Goal: Task Accomplishment & Management: Manage account settings

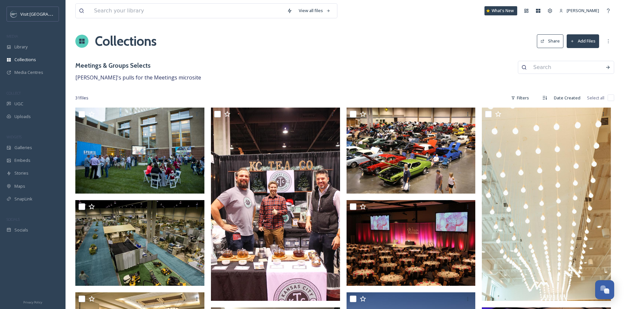
click at [448, 64] on div "Meetings & Groups Selects [PERSON_NAME]'s pulls for the Meetings microsite" at bounding box center [344, 71] width 539 height 21
click at [28, 46] on span "Library" at bounding box center [20, 47] width 13 height 6
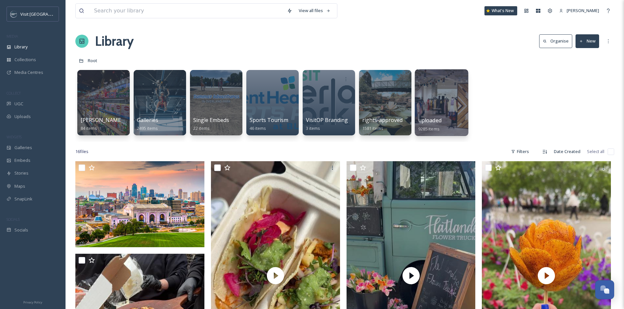
click at [435, 99] on div at bounding box center [440, 102] width 53 height 67
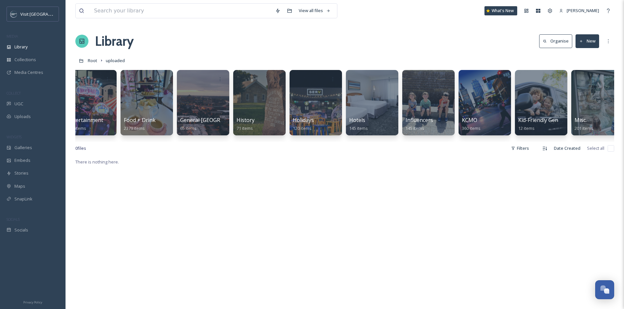
scroll to position [0, 232]
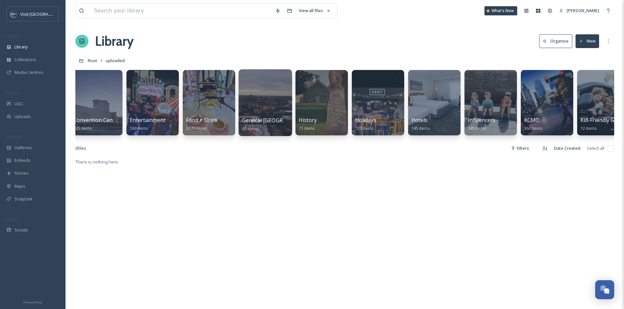
click at [274, 112] on div at bounding box center [264, 102] width 53 height 67
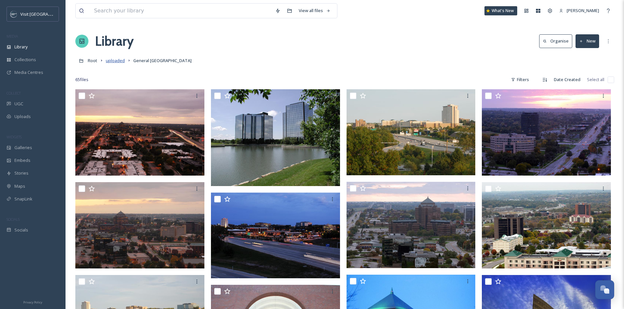
click at [115, 60] on span "uploaded" at bounding box center [115, 61] width 19 height 6
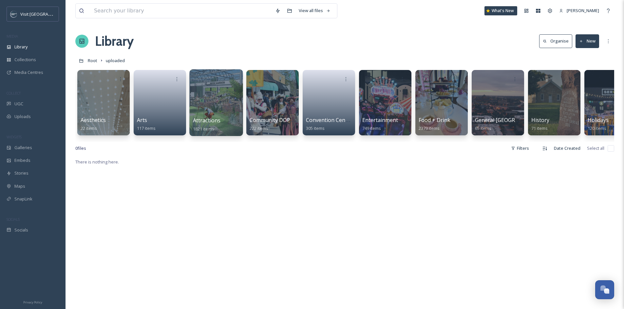
click at [204, 82] on div at bounding box center [216, 79] width 47 height 12
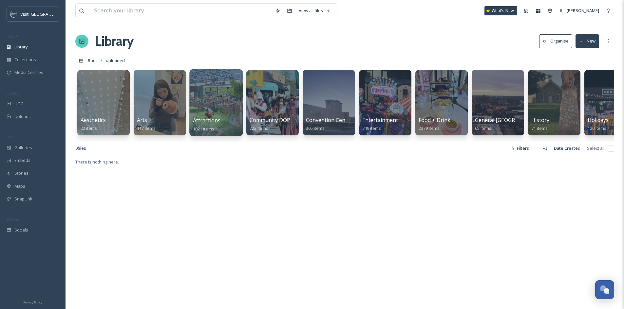
click at [211, 104] on div at bounding box center [215, 102] width 53 height 67
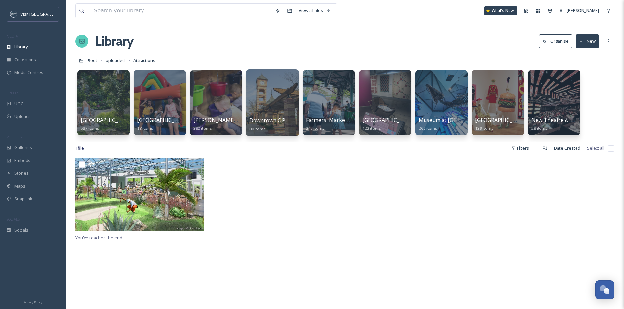
click at [257, 101] on div at bounding box center [272, 102] width 53 height 67
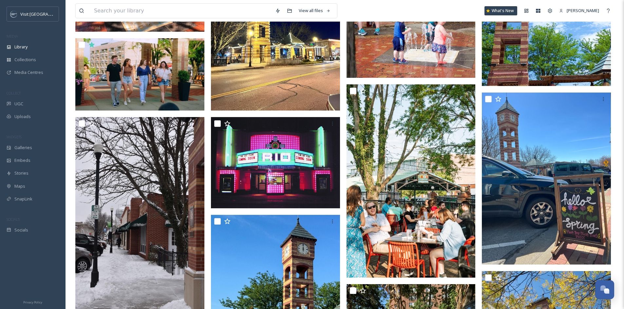
scroll to position [1113, 0]
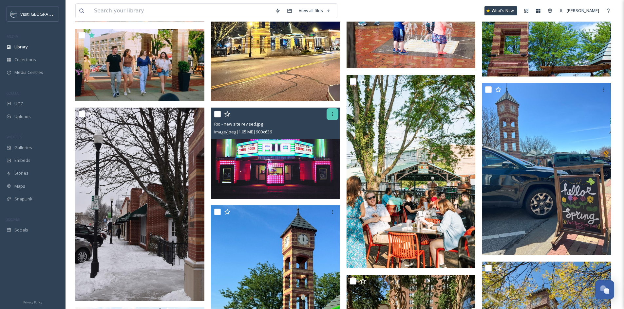
click at [330, 114] on icon at bounding box center [332, 114] width 5 height 5
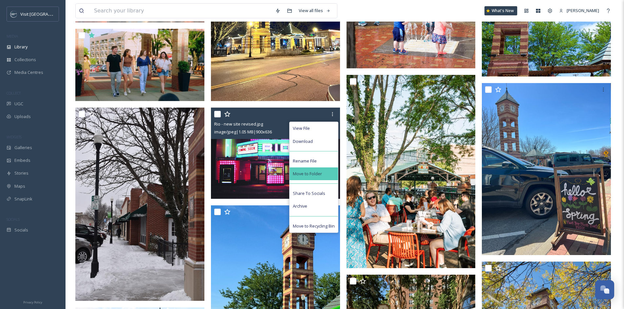
click at [329, 171] on div "Move to Folder" at bounding box center [313, 174] width 48 height 13
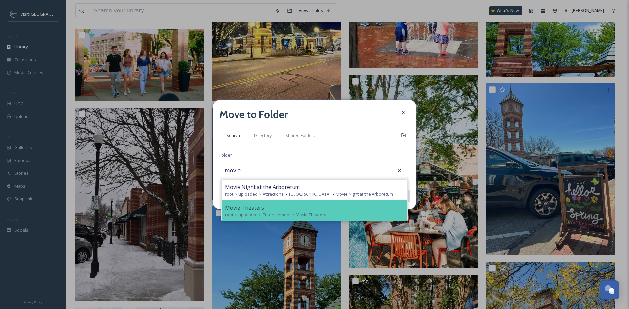
click at [307, 212] on div "Movie Theaters" at bounding box center [314, 208] width 179 height 8
type input "Movie Theaters"
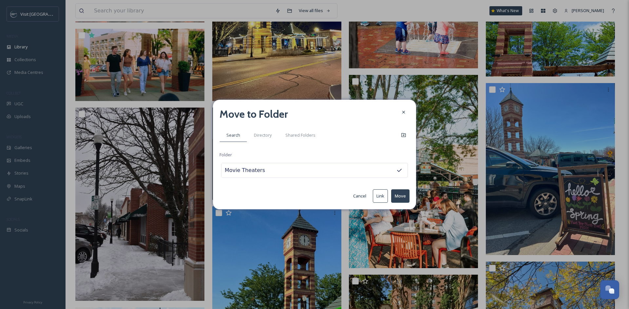
click at [398, 198] on button "Move" at bounding box center [400, 196] width 18 height 13
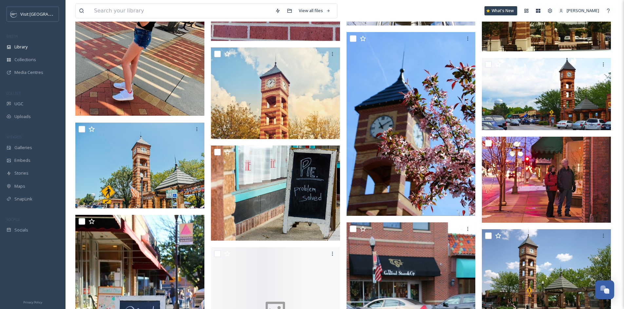
scroll to position [2324, 0]
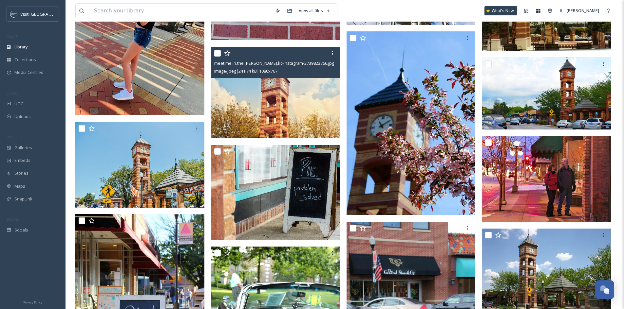
click at [218, 53] on input "checkbox" at bounding box center [217, 53] width 7 height 7
checkbox input "true"
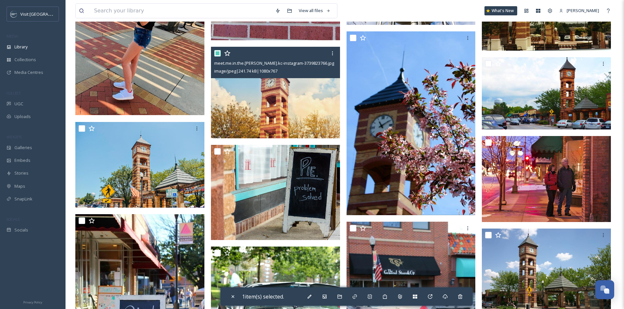
click at [227, 51] on icon at bounding box center [227, 53] width 6 height 6
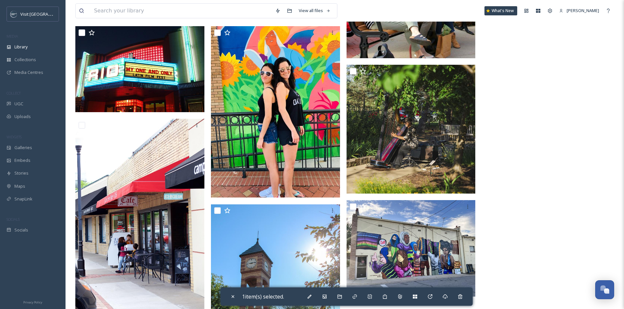
scroll to position [2685, 0]
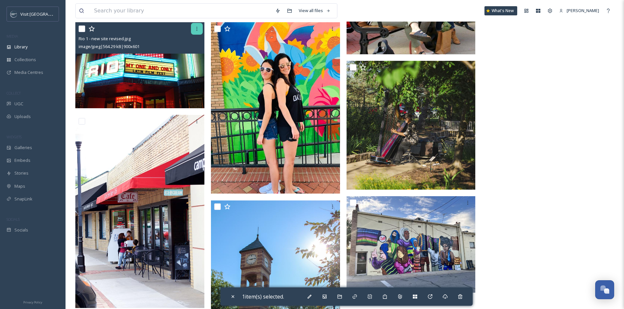
click at [197, 31] on icon at bounding box center [196, 28] width 5 height 5
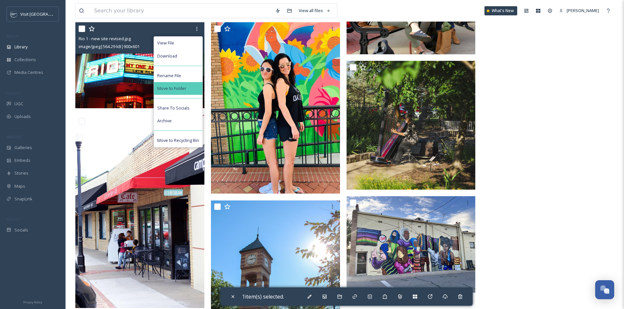
click at [189, 84] on div "Move to Folder" at bounding box center [178, 88] width 48 height 13
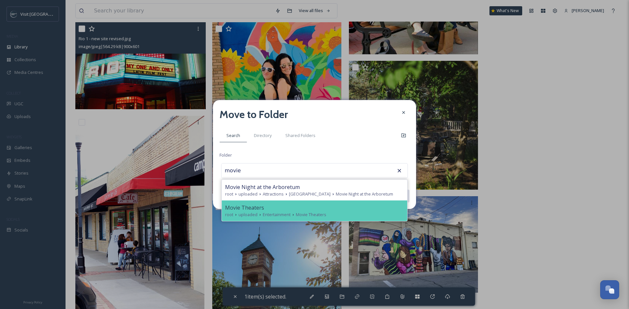
click at [232, 212] on span "Movie Theaters" at bounding box center [244, 208] width 39 height 8
type input "Movie Theaters"
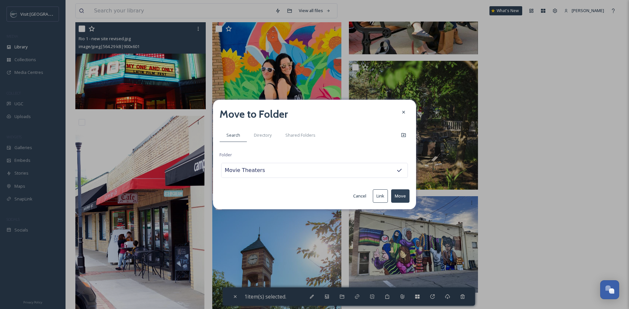
click at [395, 195] on button "Move" at bounding box center [400, 196] width 18 height 13
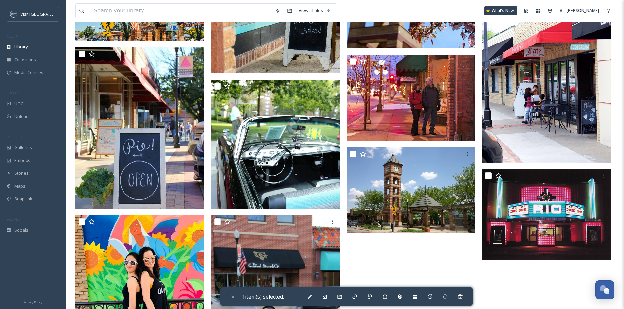
scroll to position [2488, 0]
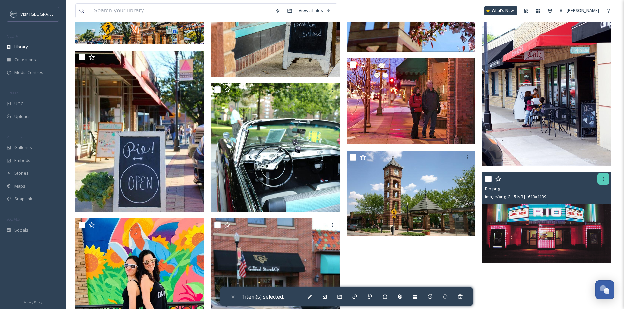
click at [601, 179] on icon at bounding box center [602, 178] width 5 height 5
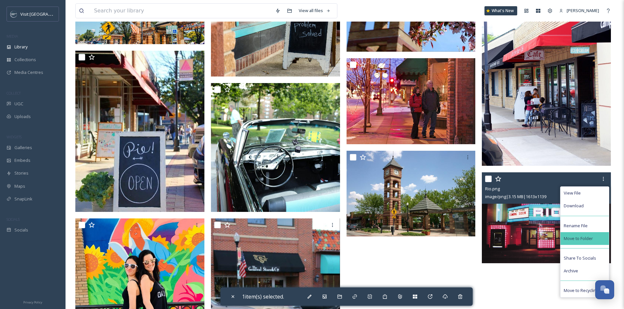
click at [574, 238] on span "Move to Folder" at bounding box center [577, 239] width 29 height 6
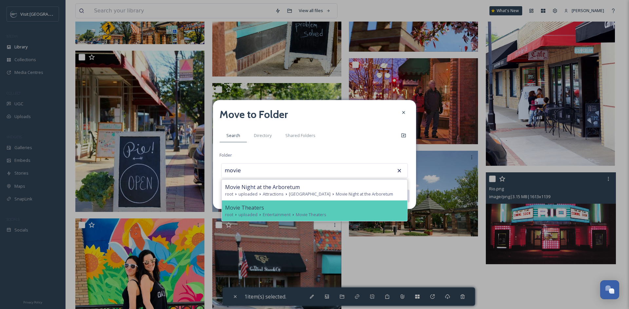
click at [254, 212] on span "Movie Theaters" at bounding box center [244, 208] width 39 height 8
type input "Movie Theaters"
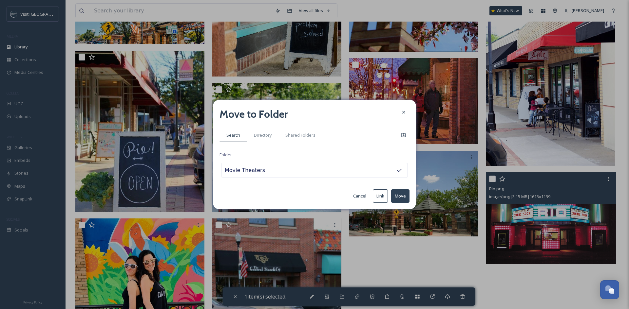
click at [395, 196] on button "Move" at bounding box center [400, 196] width 18 height 13
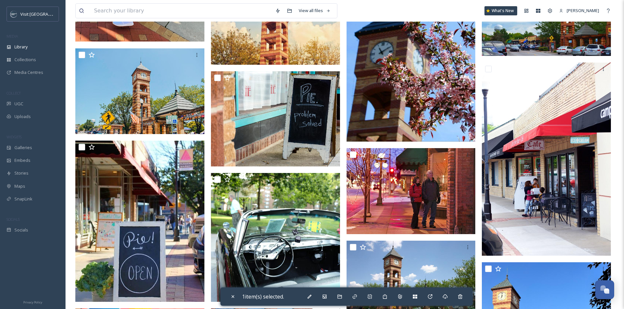
scroll to position [2327, 0]
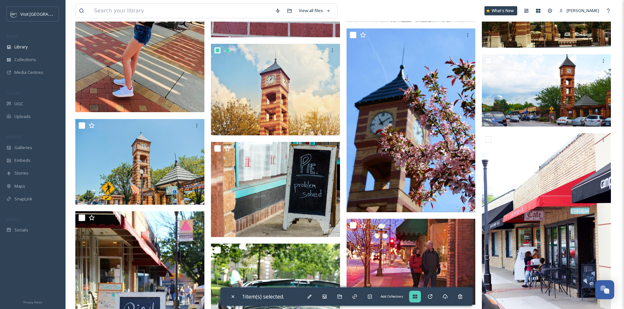
click at [416, 300] on div "Add Collections" at bounding box center [415, 297] width 12 height 12
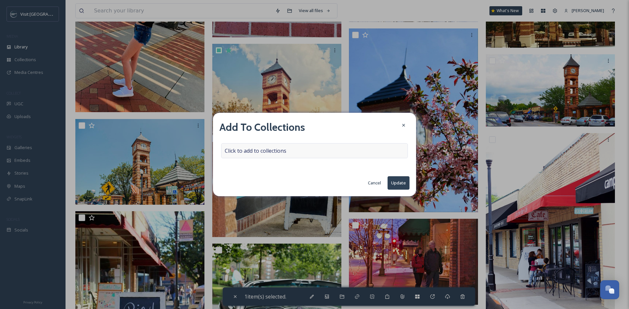
click at [295, 152] on div "Click to add to collections" at bounding box center [314, 150] width 187 height 15
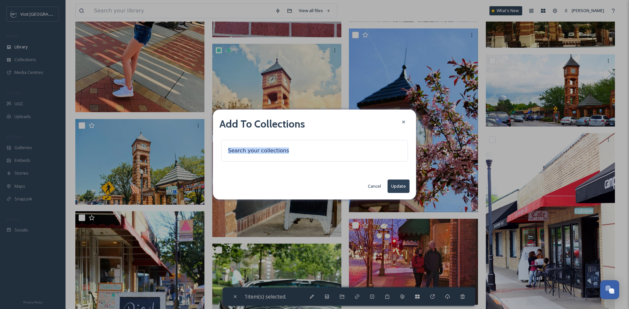
click at [295, 152] on div at bounding box center [314, 151] width 187 height 22
click at [294, 152] on div at bounding box center [314, 151] width 187 height 22
click at [255, 149] on input at bounding box center [261, 151] width 72 height 14
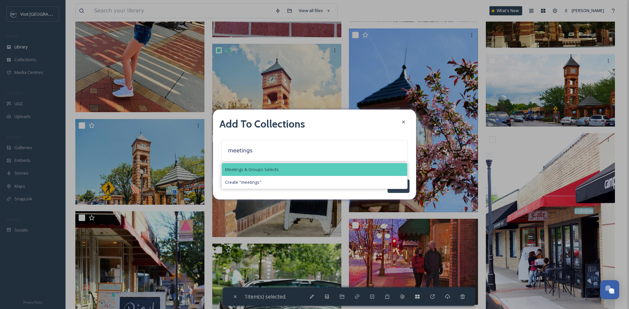
type input "meetings"
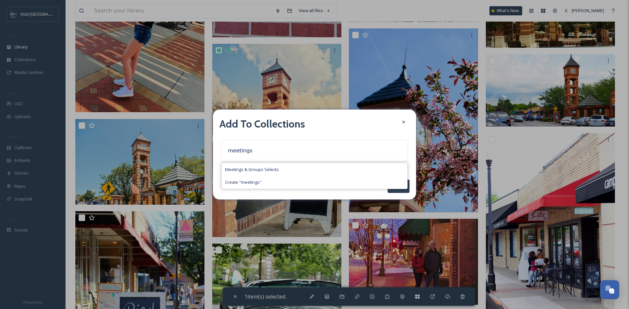
click at [256, 169] on span "Meetings & Groups Selects" at bounding box center [252, 170] width 54 height 6
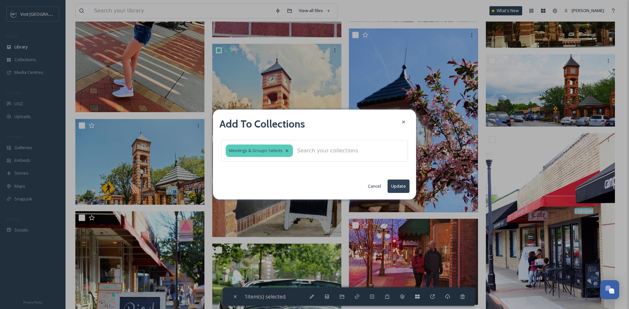
click at [399, 186] on button "Update" at bounding box center [398, 186] width 22 height 13
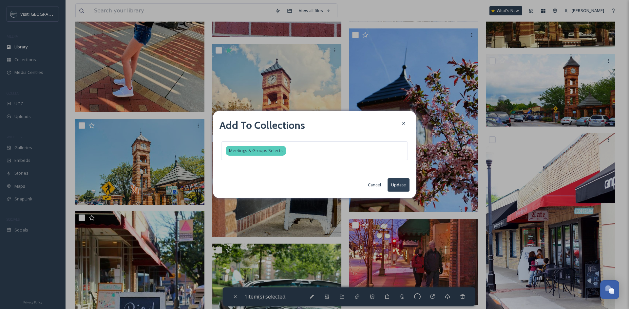
checkbox input "false"
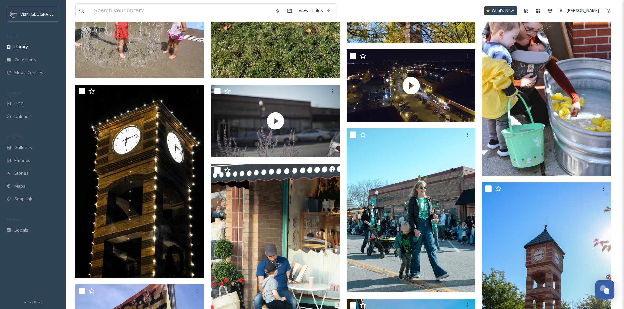
scroll to position [1574, 0]
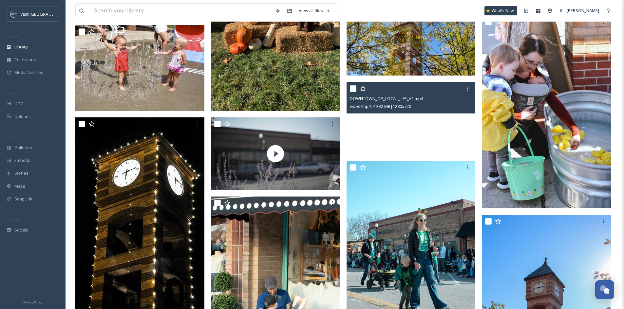
click at [408, 116] on video "DOWNTOWN_OP_LOCAL_LIFE_V1.mp4" at bounding box center [410, 118] width 129 height 73
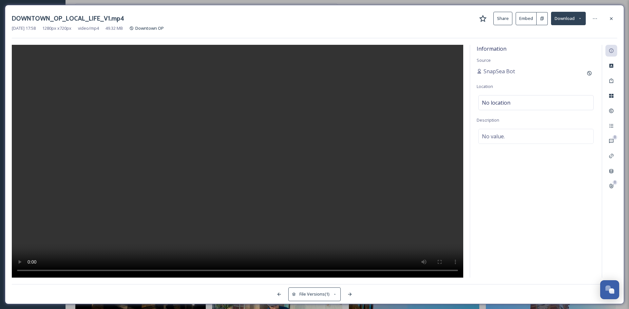
click at [244, 144] on video at bounding box center [237, 161] width 451 height 233
click at [611, 17] on icon at bounding box center [610, 18] width 5 height 5
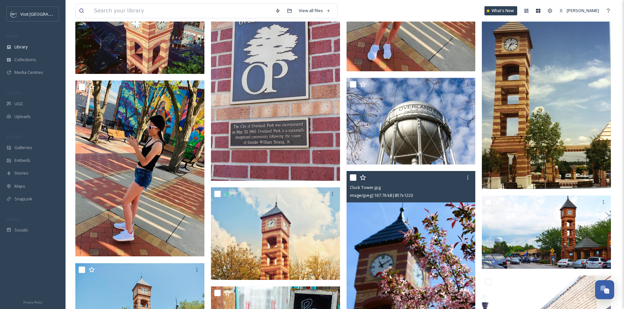
scroll to position [2131, 0]
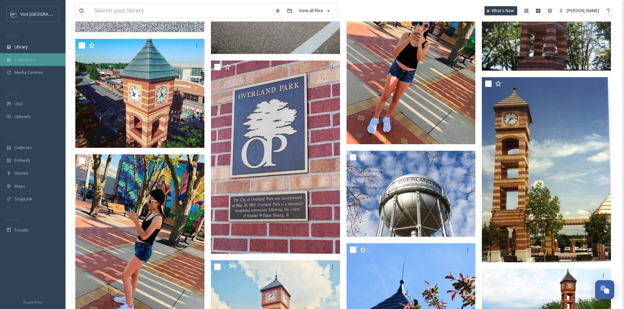
click at [25, 64] on div "Collections" at bounding box center [32, 59] width 65 height 13
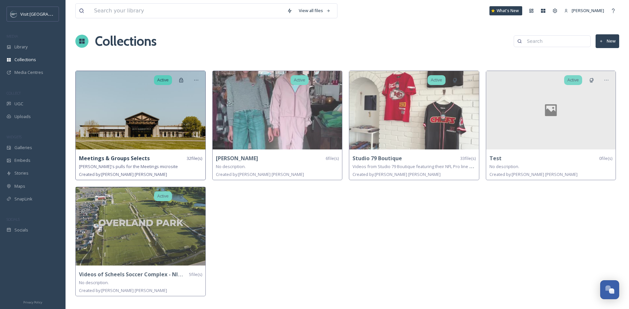
click at [151, 118] on img at bounding box center [141, 110] width 130 height 79
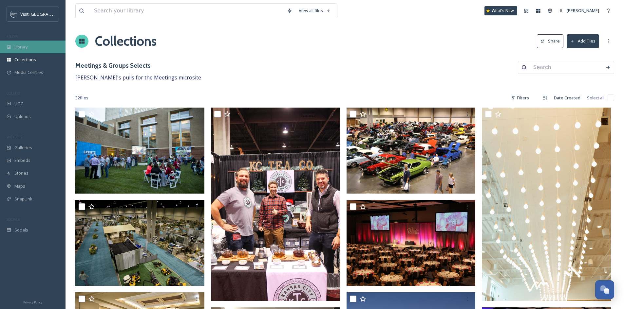
click at [31, 50] on div "Library" at bounding box center [32, 47] width 65 height 13
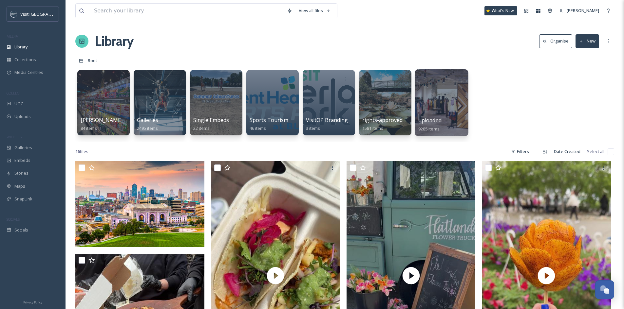
click at [450, 108] on div at bounding box center [440, 102] width 53 height 67
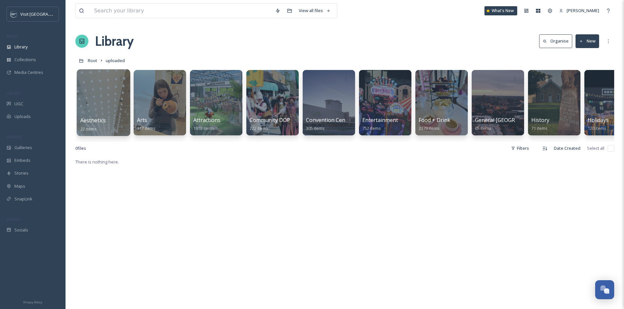
click at [113, 99] on div at bounding box center [103, 102] width 53 height 67
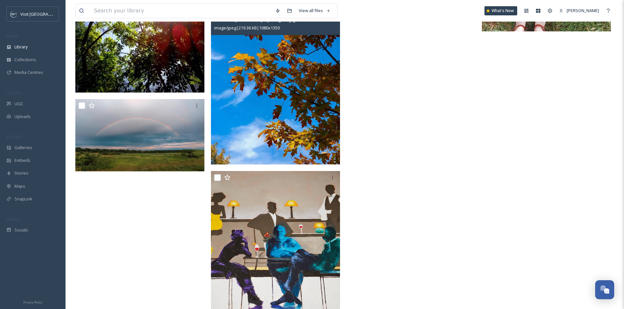
scroll to position [557, 0]
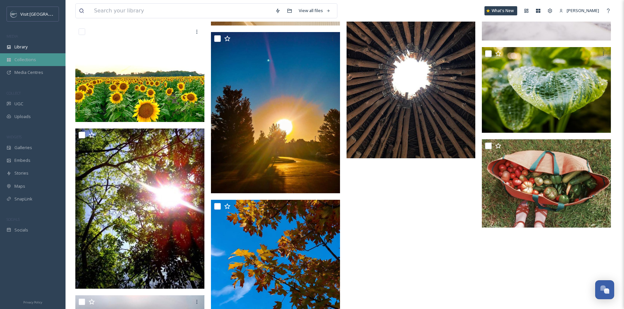
click at [33, 61] on span "Collections" at bounding box center [25, 60] width 22 height 6
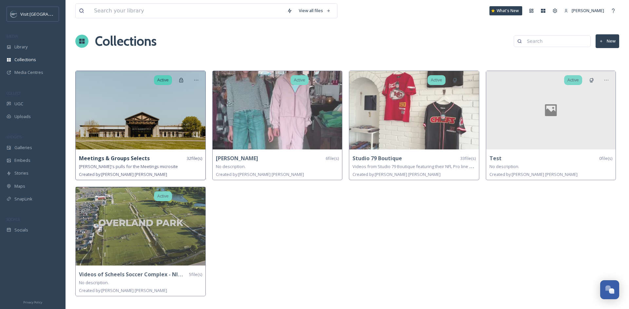
click at [142, 120] on img at bounding box center [141, 110] width 130 height 79
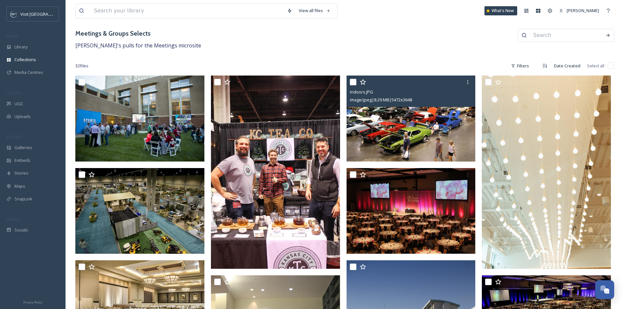
scroll to position [98, 0]
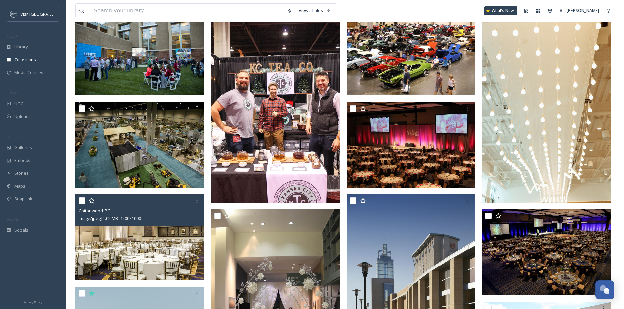
click at [143, 241] on img at bounding box center [139, 237] width 129 height 86
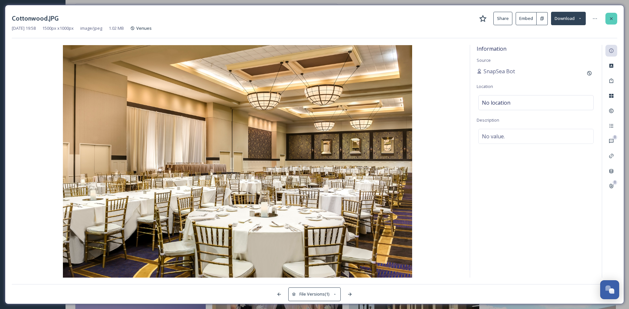
click at [610, 20] on icon at bounding box center [610, 18] width 5 height 5
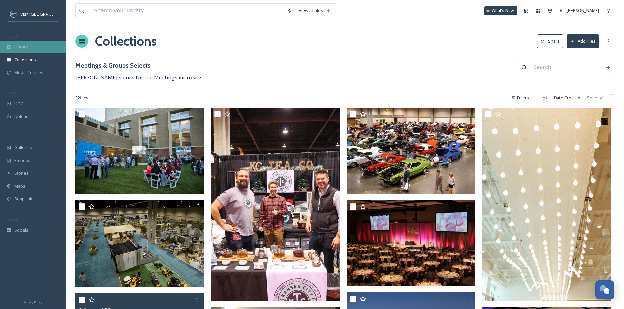
click at [24, 47] on span "Library" at bounding box center [20, 47] width 13 height 6
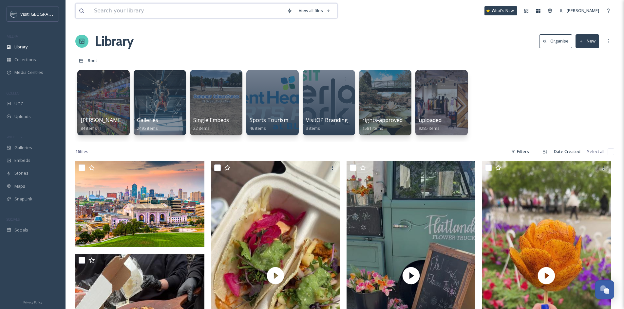
click at [237, 7] on input at bounding box center [187, 11] width 193 height 14
type input "[PERSON_NAME] reserve"
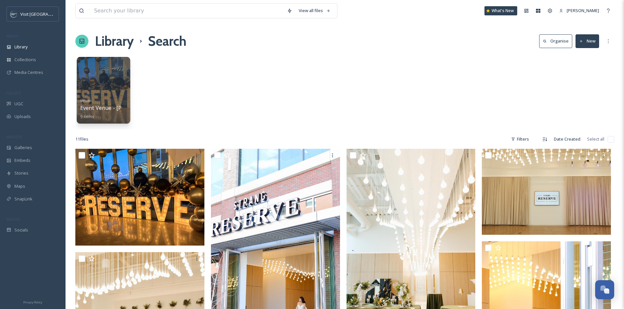
click at [111, 92] on div at bounding box center [103, 90] width 53 height 67
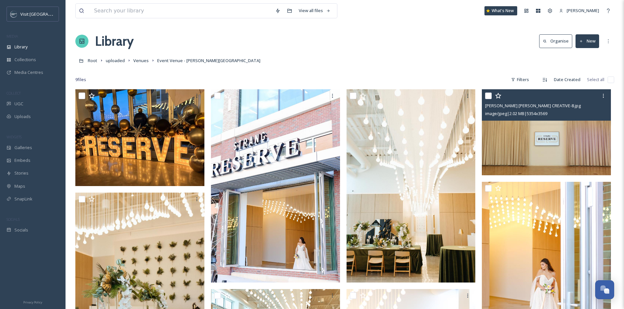
click at [564, 140] on img at bounding box center [546, 132] width 129 height 86
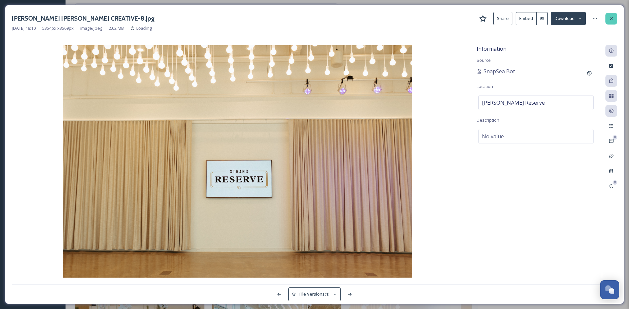
click at [614, 14] on div at bounding box center [611, 19] width 12 height 12
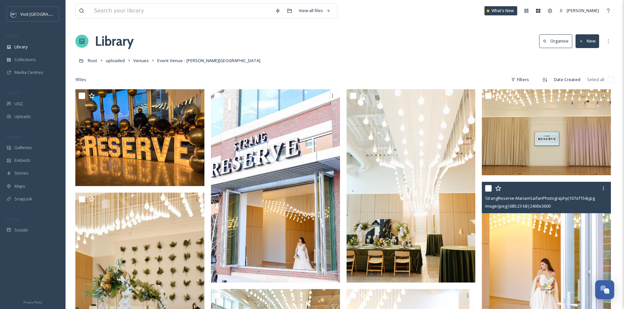
click at [557, 278] on img at bounding box center [546, 278] width 129 height 193
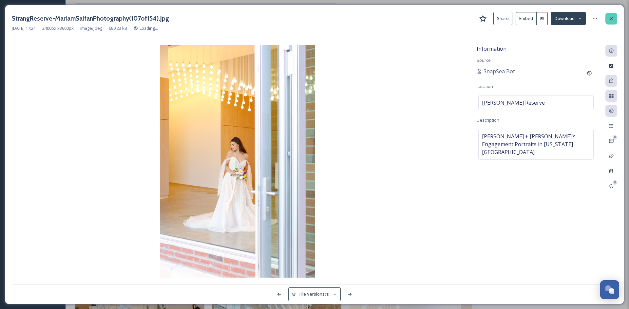
click at [612, 17] on icon at bounding box center [611, 18] width 3 height 3
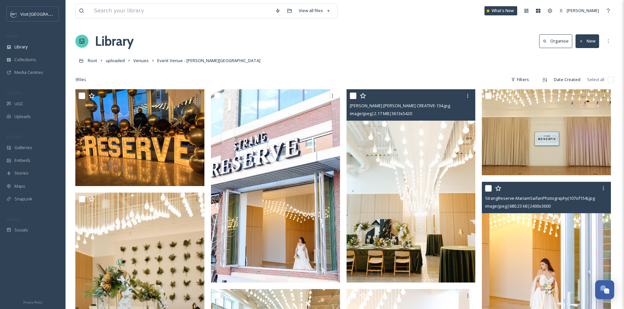
scroll to position [164, 0]
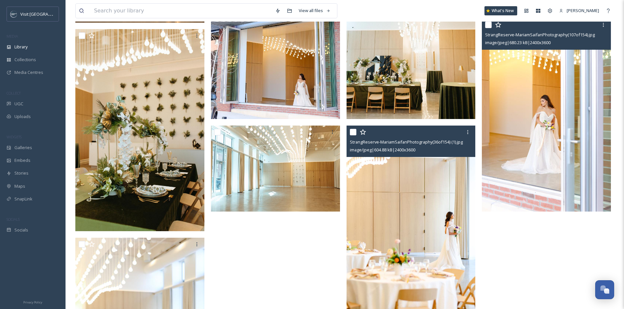
click at [404, 268] on img at bounding box center [410, 222] width 129 height 193
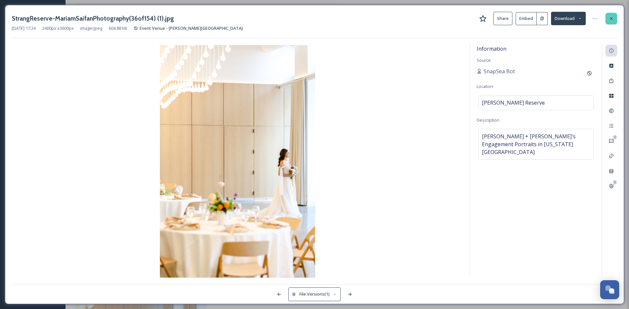
click at [611, 20] on icon at bounding box center [610, 18] width 5 height 5
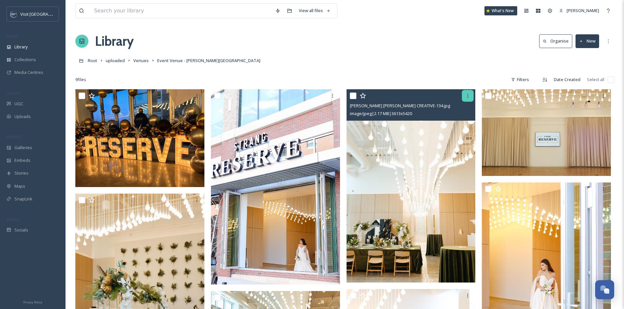
click at [467, 97] on icon at bounding box center [467, 95] width 5 height 5
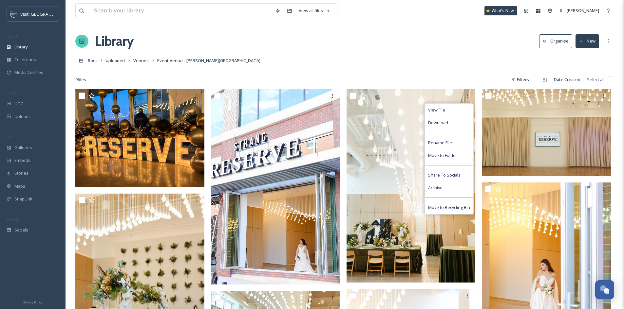
click at [408, 78] on div "9 file s Filters Date Created Select all" at bounding box center [344, 79] width 539 height 13
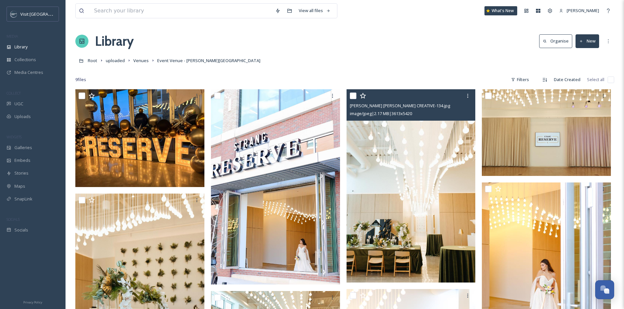
click at [353, 94] on input "checkbox" at bounding box center [353, 96] width 7 height 7
checkbox input "true"
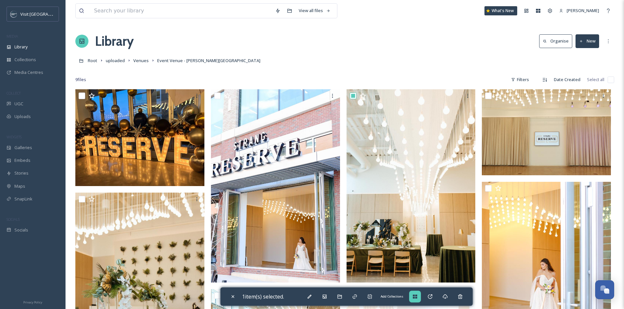
click at [416, 300] on div "Add Collections" at bounding box center [415, 297] width 12 height 12
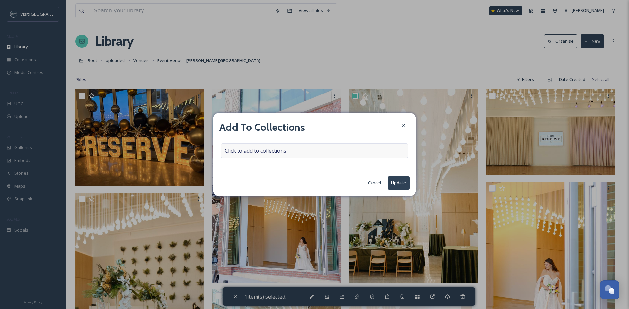
click at [274, 150] on span "Click to add to collections" at bounding box center [256, 151] width 62 height 8
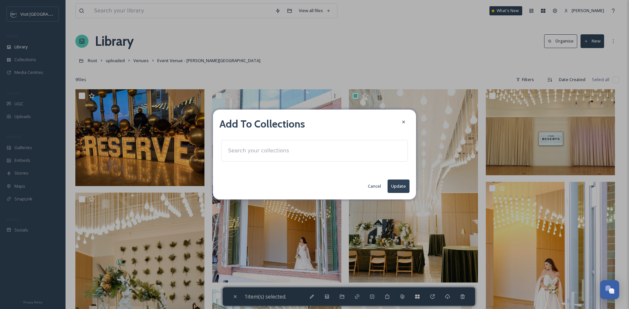
click at [255, 149] on input at bounding box center [261, 151] width 72 height 14
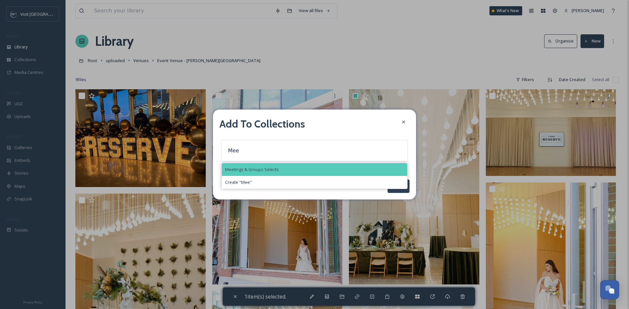
type input "Mee"
click at [274, 168] on span "Meetings & Groups Selects" at bounding box center [252, 170] width 54 height 6
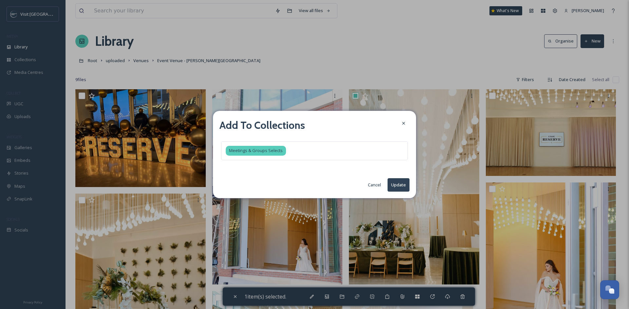
click at [398, 186] on button "Update" at bounding box center [398, 184] width 22 height 13
checkbox input "false"
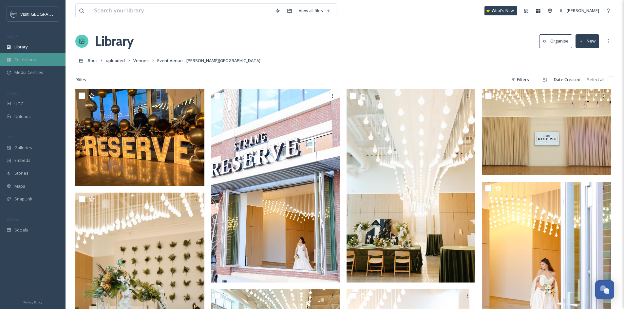
click at [26, 59] on span "Collections" at bounding box center [25, 60] width 22 height 6
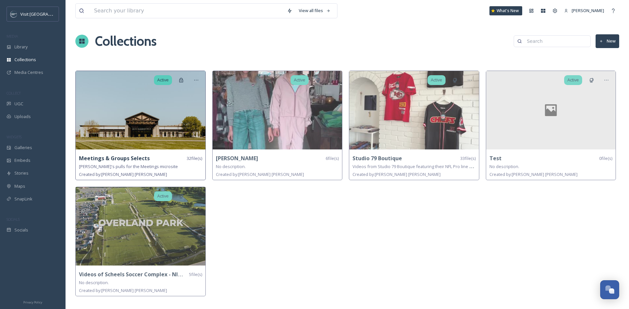
click at [174, 140] on img at bounding box center [141, 110] width 130 height 79
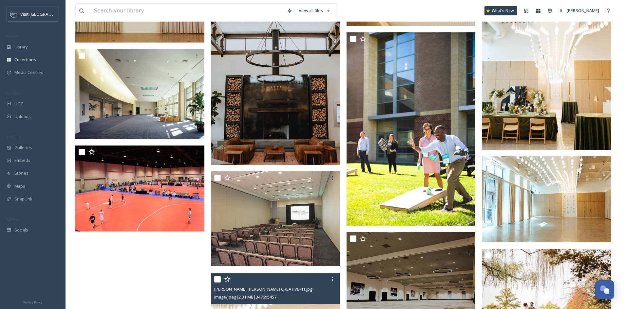
scroll to position [567, 0]
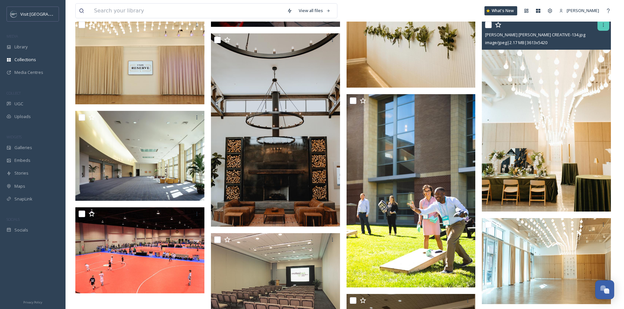
click at [601, 25] on icon at bounding box center [602, 24] width 5 height 5
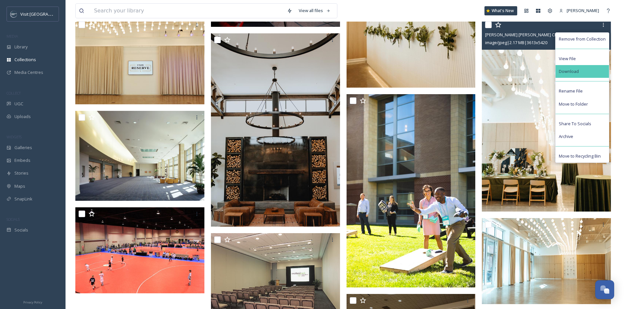
click at [591, 71] on div "Download" at bounding box center [581, 71] width 53 height 13
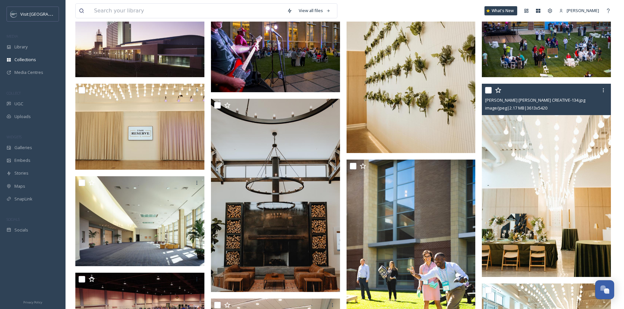
scroll to position [403, 0]
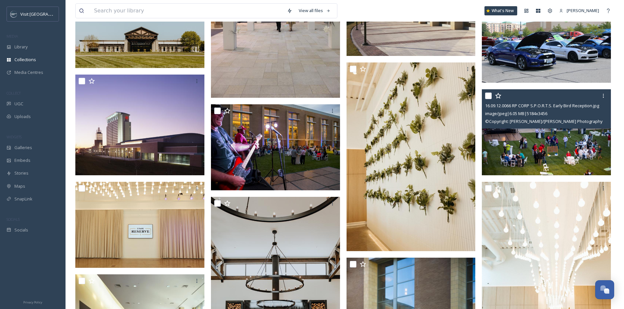
click at [585, 134] on img at bounding box center [546, 132] width 129 height 86
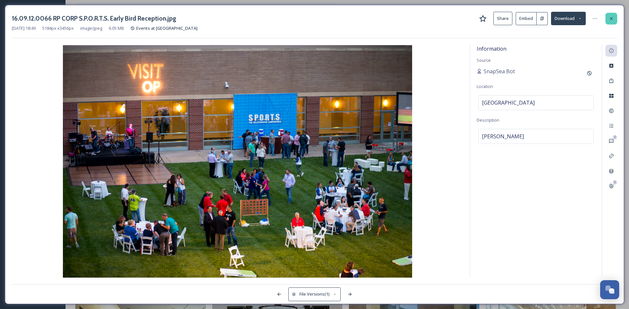
click at [611, 16] on icon at bounding box center [610, 18] width 5 height 5
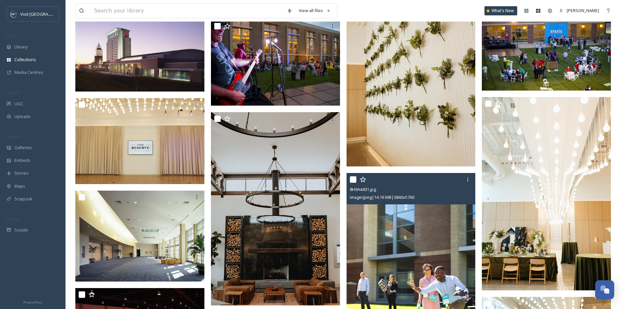
scroll to position [414, 0]
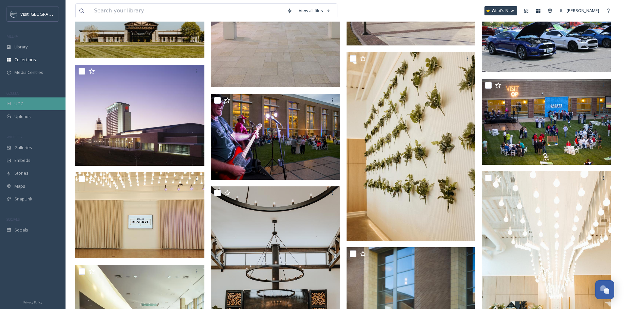
click at [29, 101] on div "UGC" at bounding box center [32, 104] width 65 height 13
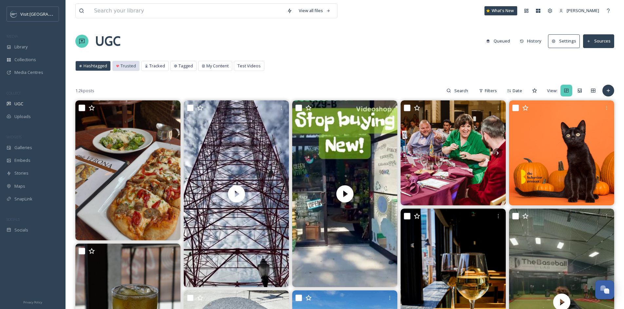
click at [128, 65] on span "Trusted" at bounding box center [127, 66] width 15 height 6
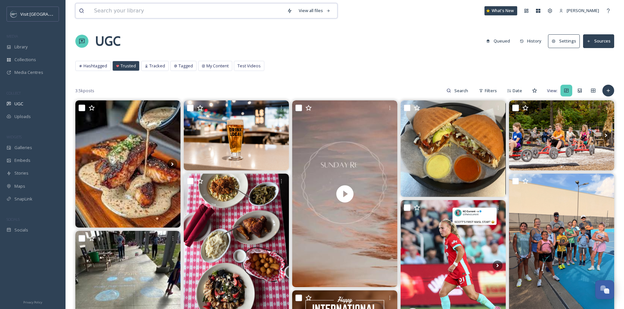
click at [120, 10] on input at bounding box center [187, 11] width 193 height 14
click at [370, 35] on div "UGC Queued History Settings Sources" at bounding box center [344, 41] width 539 height 20
click at [457, 91] on input at bounding box center [461, 90] width 21 height 13
type input "arboretum"
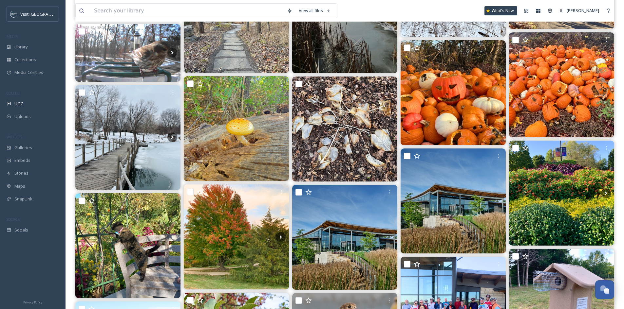
scroll to position [1310, 0]
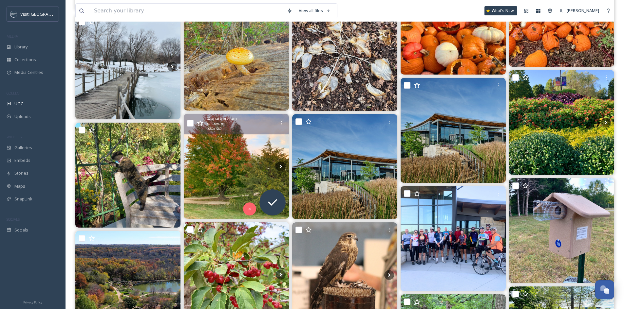
click at [254, 163] on img at bounding box center [236, 166] width 105 height 105
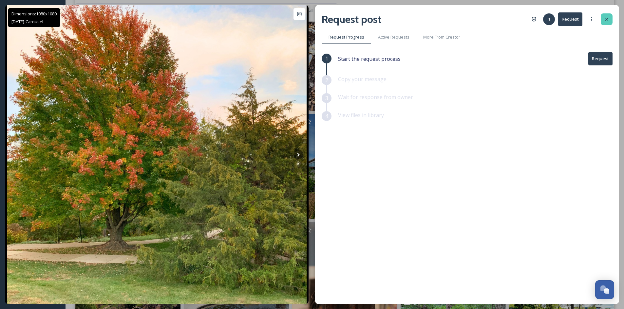
click at [608, 17] on icon at bounding box center [606, 19] width 5 height 5
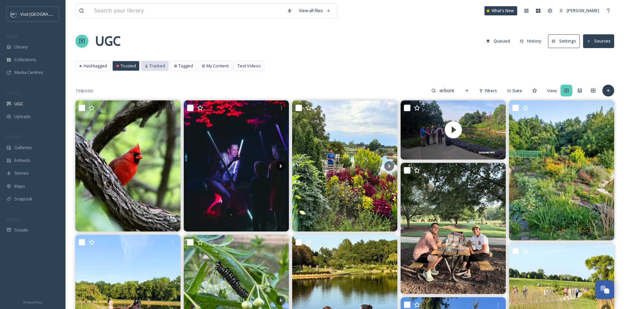
click at [152, 62] on div "Tracked" at bounding box center [154, 65] width 27 height 9
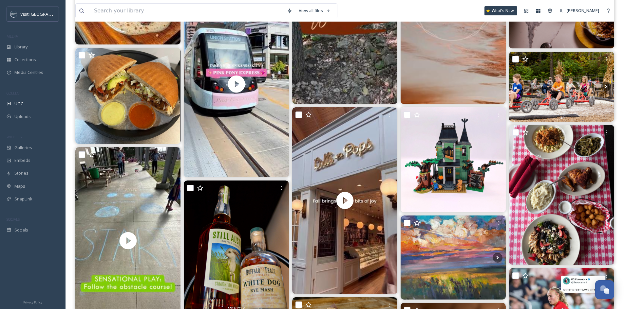
scroll to position [146, 0]
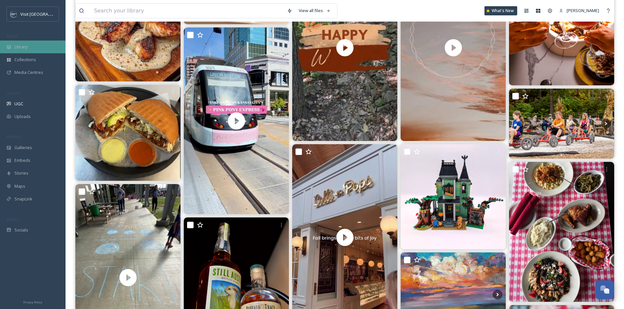
click at [12, 47] on div "Library" at bounding box center [32, 47] width 65 height 13
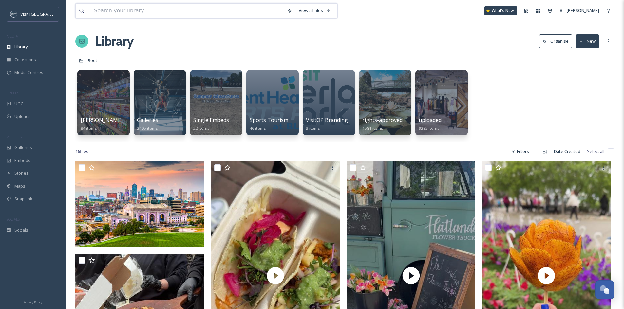
click at [258, 13] on input at bounding box center [187, 11] width 193 height 14
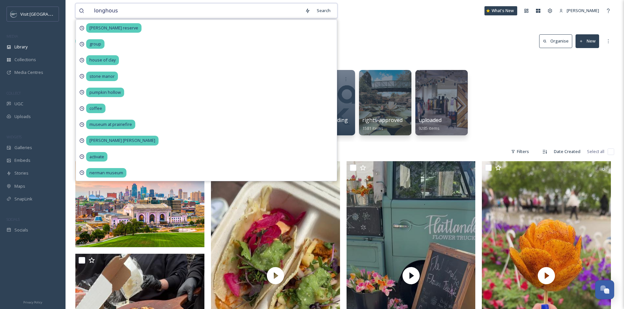
type input "longhouse"
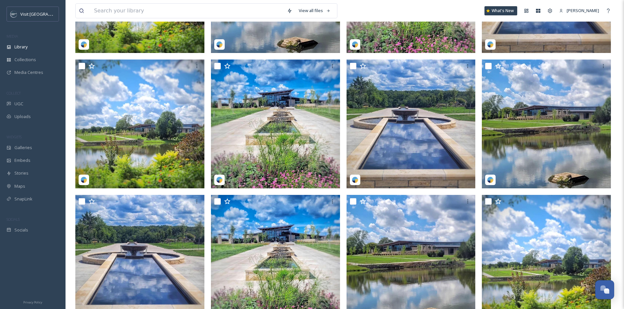
scroll to position [318, 0]
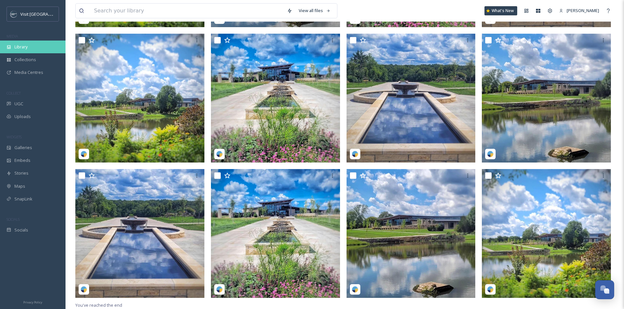
click at [23, 48] on span "Library" at bounding box center [20, 47] width 13 height 6
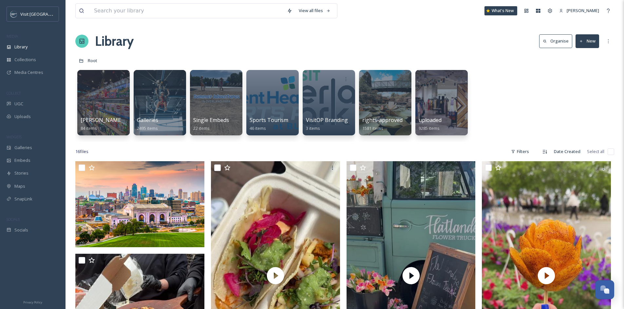
click at [486, 109] on div "[PERSON_NAME] Sponsored Trip 84 items Galleries 2495 items Single Embeds 22 ite…" at bounding box center [344, 104] width 539 height 75
click at [441, 101] on div at bounding box center [440, 102] width 53 height 67
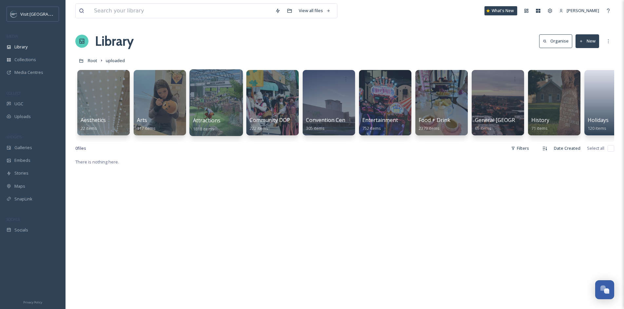
click at [217, 126] on div "Attractions 1818 items" at bounding box center [216, 125] width 47 height 16
click at [214, 97] on div at bounding box center [215, 102] width 53 height 67
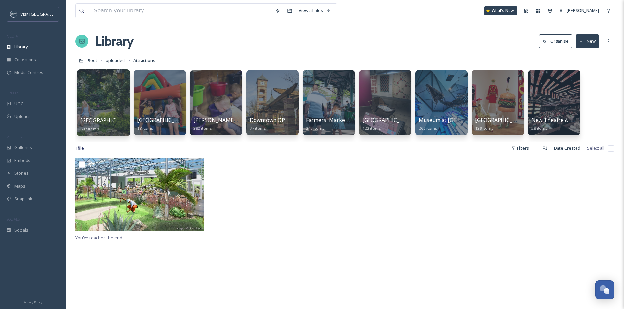
click at [115, 108] on div at bounding box center [103, 102] width 53 height 67
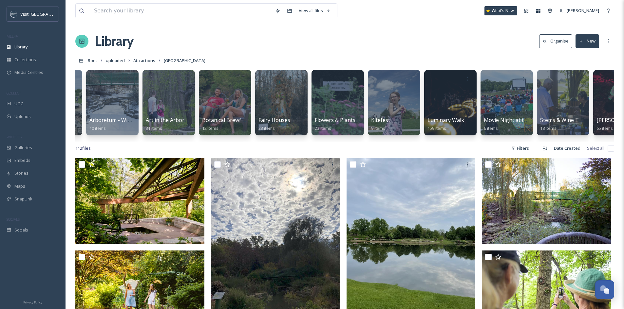
scroll to position [0, 99]
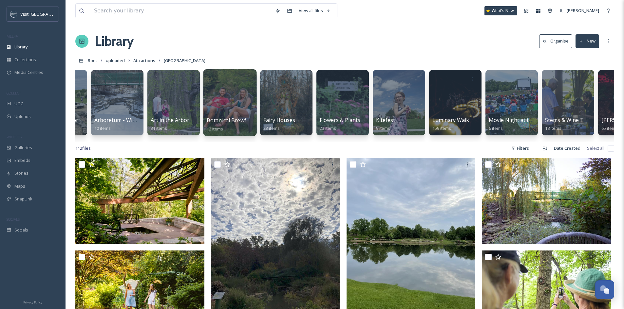
click at [231, 86] on div at bounding box center [229, 102] width 53 height 67
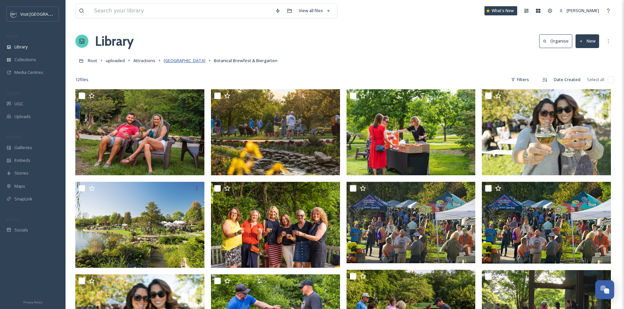
click at [183, 58] on span "[GEOGRAPHIC_DATA]" at bounding box center [185, 61] width 42 height 6
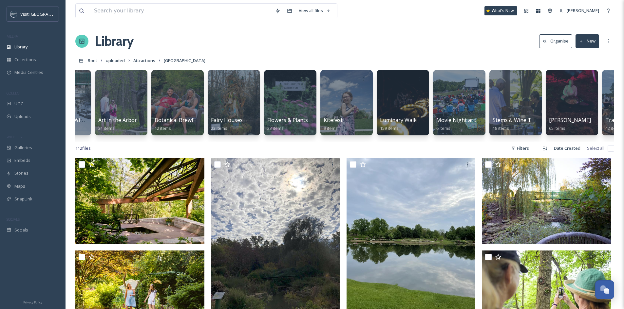
scroll to position [0, 193]
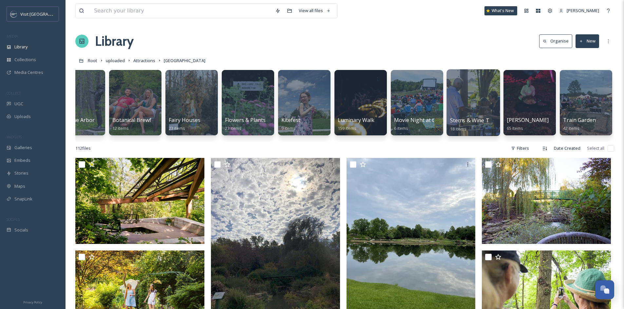
click at [469, 101] on div at bounding box center [472, 102] width 53 height 67
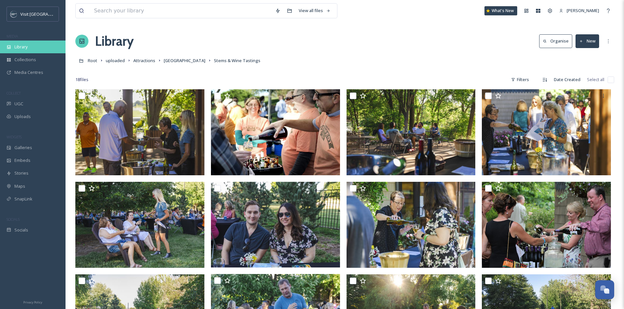
click at [25, 49] on span "Library" at bounding box center [20, 47] width 13 height 6
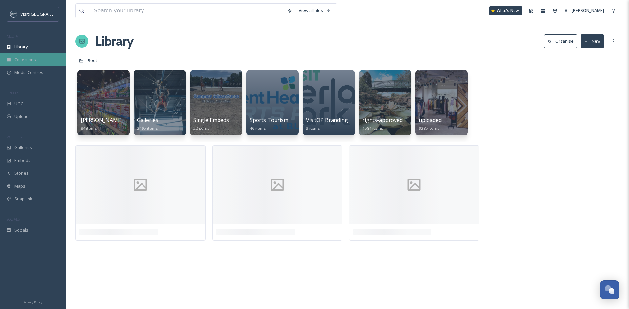
click at [18, 60] on span "Collections" at bounding box center [25, 60] width 22 height 6
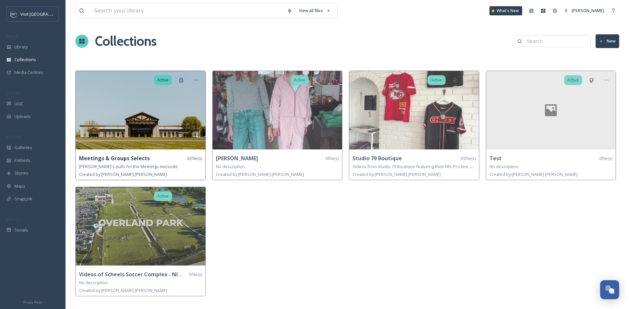
click at [161, 138] on img at bounding box center [141, 110] width 130 height 79
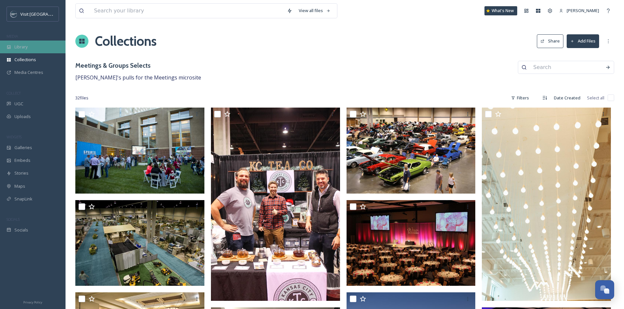
click at [39, 48] on div "Library" at bounding box center [32, 47] width 65 height 13
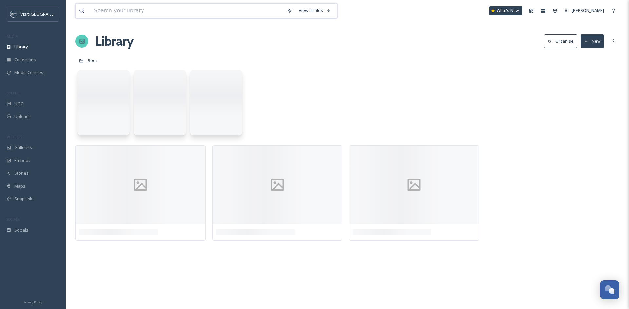
click at [117, 13] on input at bounding box center [187, 11] width 193 height 14
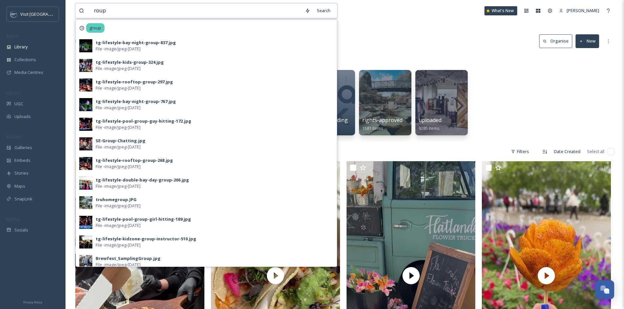
type input "group"
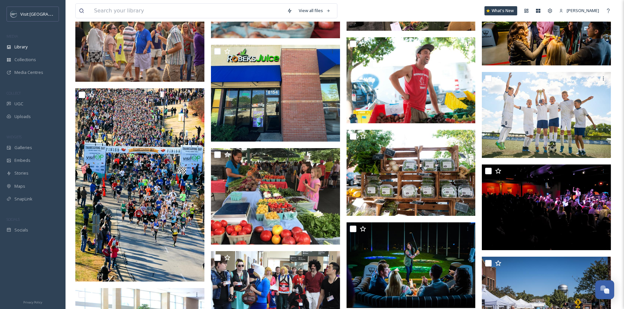
scroll to position [917, 0]
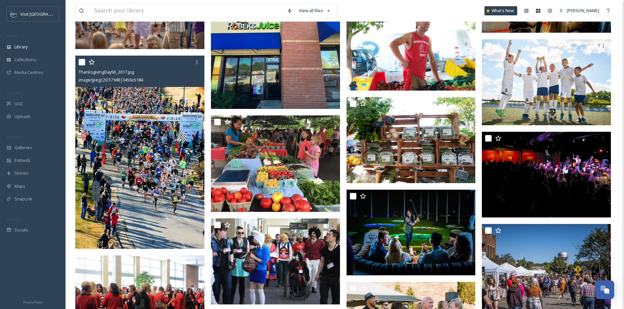
click at [135, 125] on img at bounding box center [139, 152] width 129 height 193
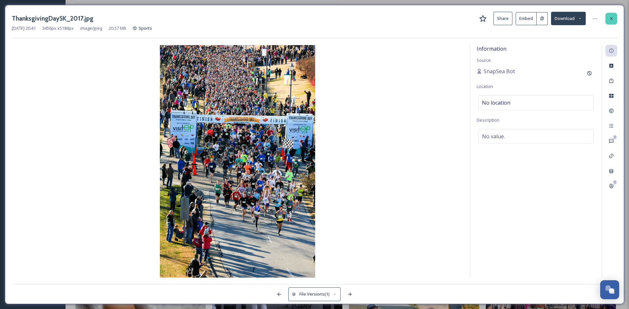
click at [610, 16] on icon at bounding box center [610, 18] width 5 height 5
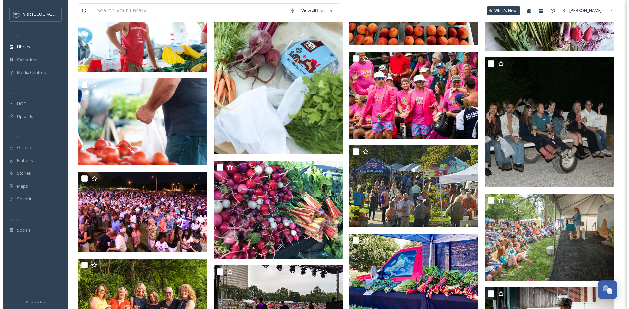
scroll to position [2125, 0]
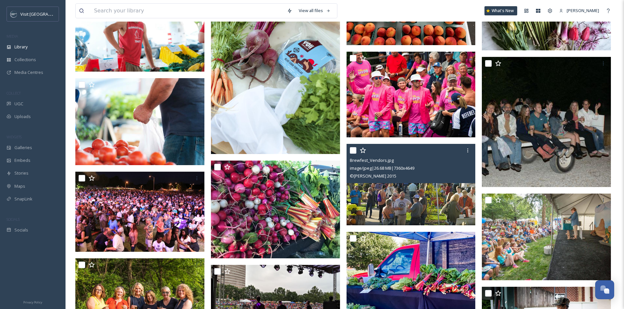
click at [434, 190] on img at bounding box center [410, 185] width 129 height 82
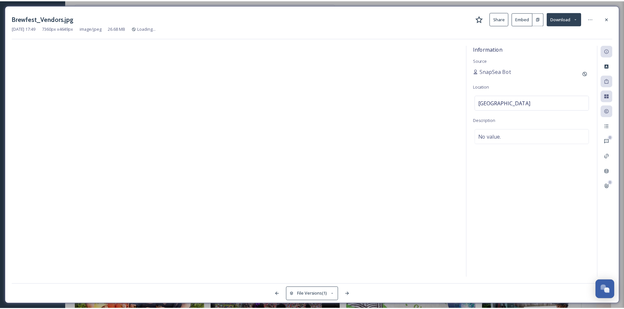
scroll to position [2127, 0]
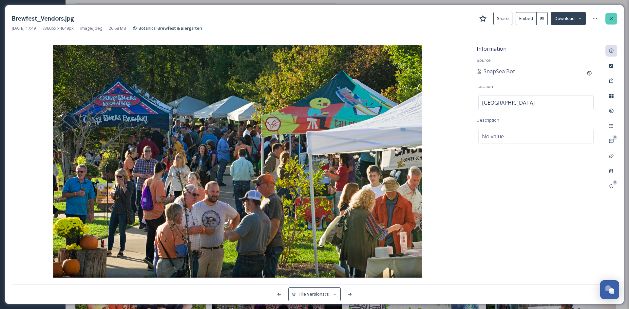
click at [607, 21] on div at bounding box center [611, 19] width 12 height 12
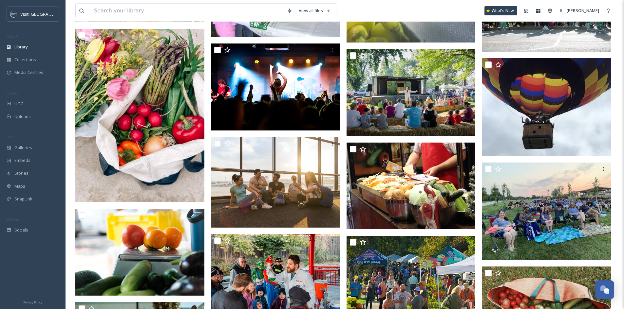
scroll to position [2730, 0]
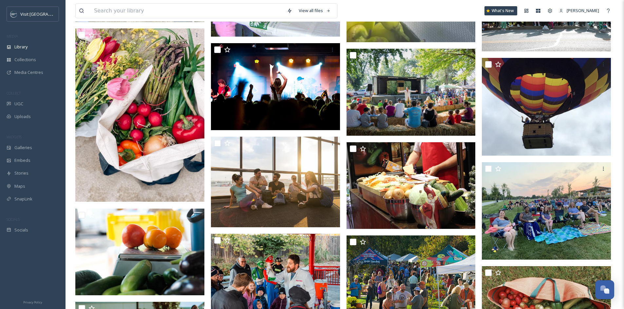
click at [478, 136] on div "Brewfest_Vendors.jpg image/jpeg | 26.68 MB | 7360 x 4649 © [PERSON_NAME] 2015" at bounding box center [412, 131] width 132 height 5563
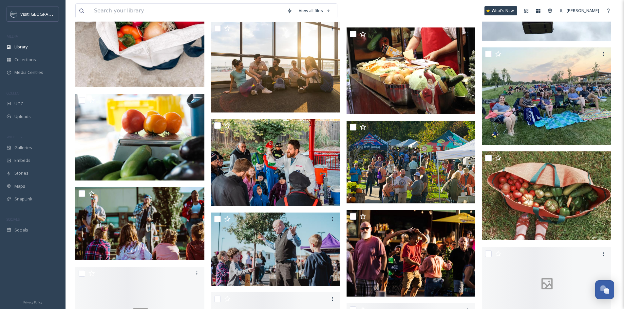
scroll to position [2846, 0]
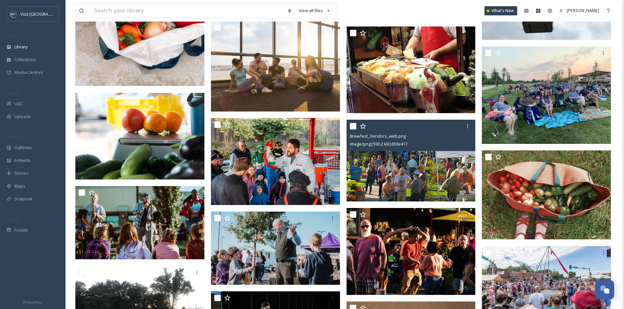
click at [413, 158] on img at bounding box center [410, 161] width 129 height 82
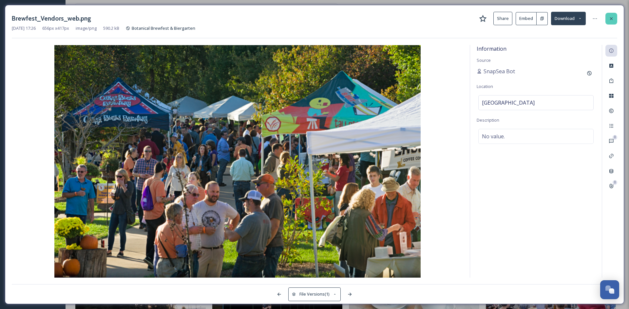
click at [611, 13] on div at bounding box center [611, 19] width 12 height 12
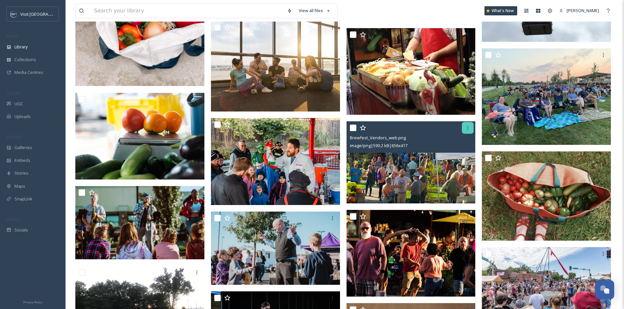
click at [471, 131] on div at bounding box center [468, 128] width 12 height 12
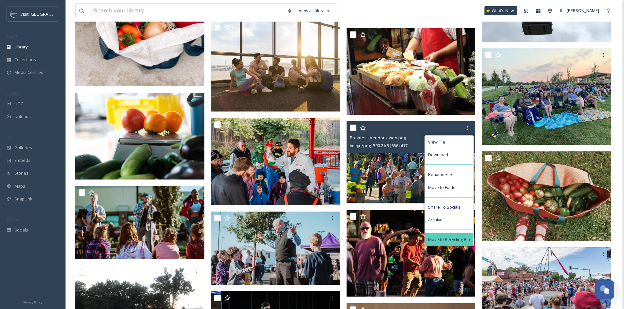
click at [438, 242] on span "Move to Recycling Bin" at bounding box center [449, 240] width 42 height 6
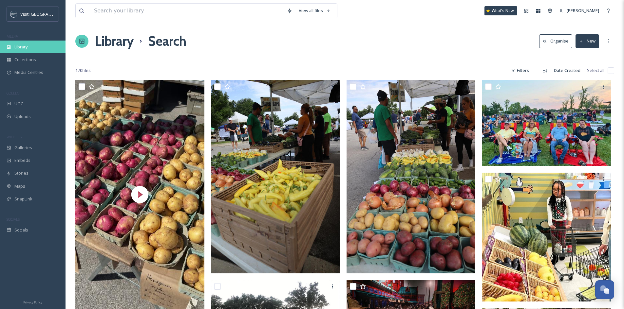
click at [31, 50] on div "Library" at bounding box center [32, 47] width 65 height 13
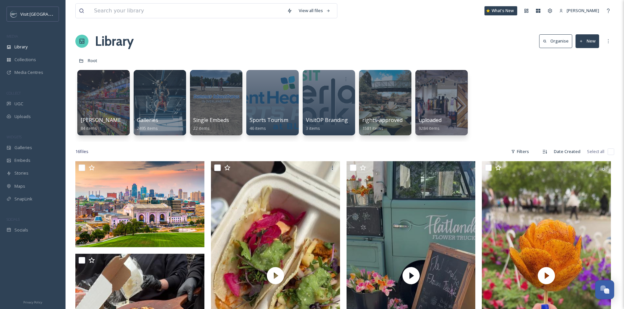
click at [435, 99] on div at bounding box center [441, 102] width 52 height 65
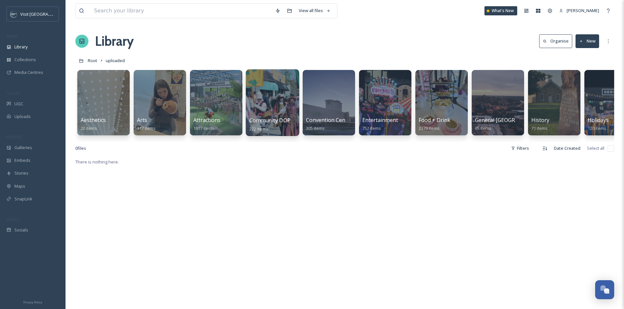
click at [260, 112] on div at bounding box center [272, 102] width 53 height 67
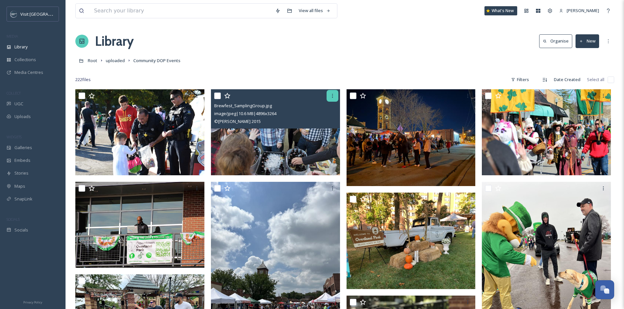
click at [331, 95] on icon at bounding box center [332, 95] width 5 height 5
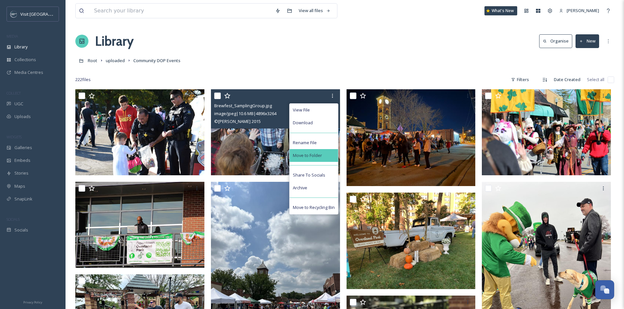
click at [317, 154] on span "Move to Folder" at bounding box center [307, 156] width 29 height 6
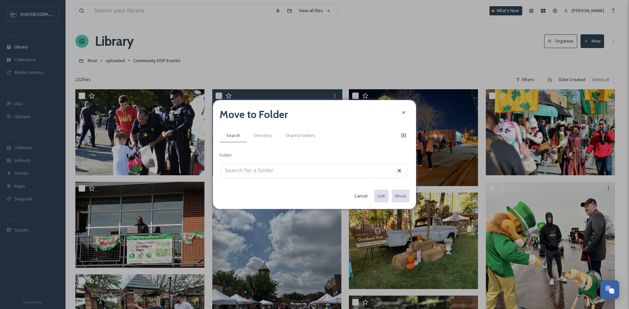
click at [304, 166] on div at bounding box center [314, 170] width 187 height 15
click at [224, 169] on input at bounding box center [257, 171] width 72 height 14
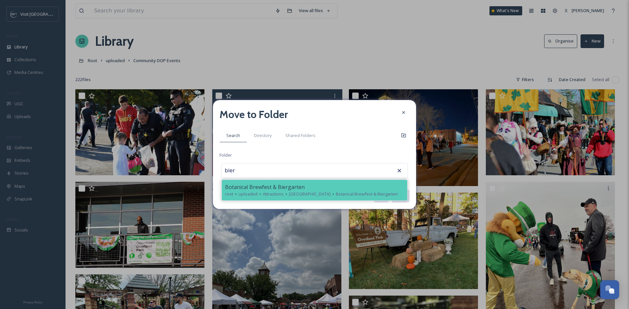
click at [256, 196] on span "uploaded" at bounding box center [247, 194] width 19 height 6
type input "Botanical Brewfest & Biergarten"
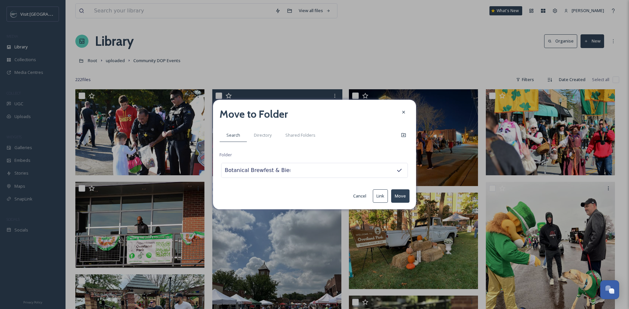
click at [397, 192] on button "Move" at bounding box center [400, 196] width 18 height 13
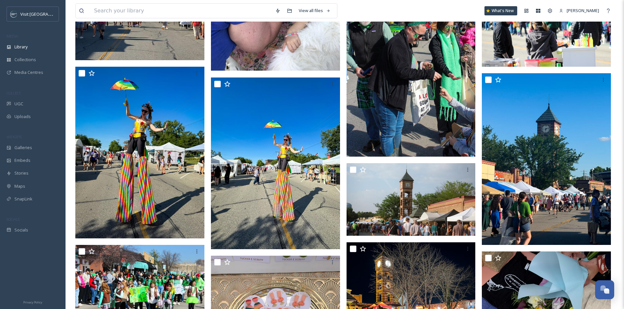
scroll to position [426, 0]
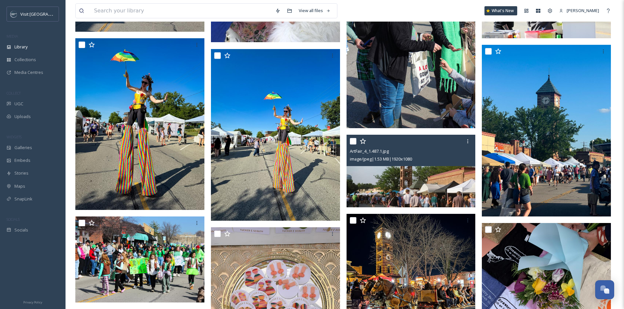
click at [407, 180] on img at bounding box center [410, 171] width 129 height 73
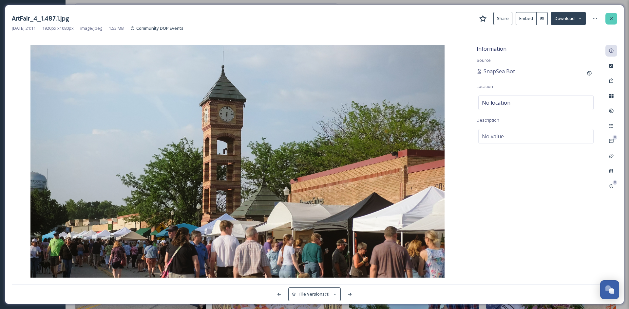
click at [611, 22] on div at bounding box center [611, 19] width 12 height 12
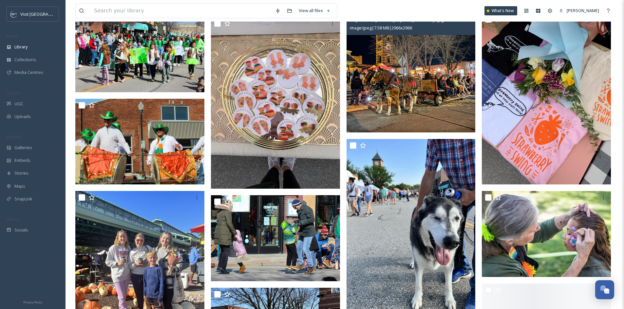
scroll to position [557, 0]
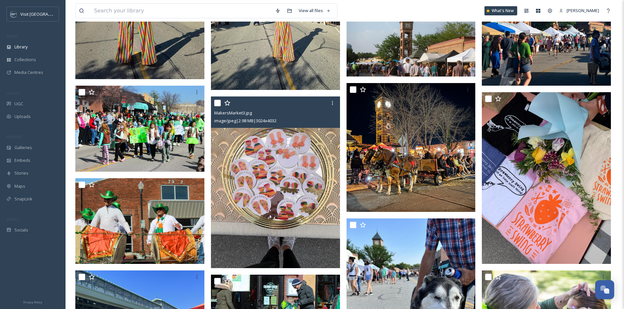
click at [281, 193] on img at bounding box center [275, 183] width 129 height 172
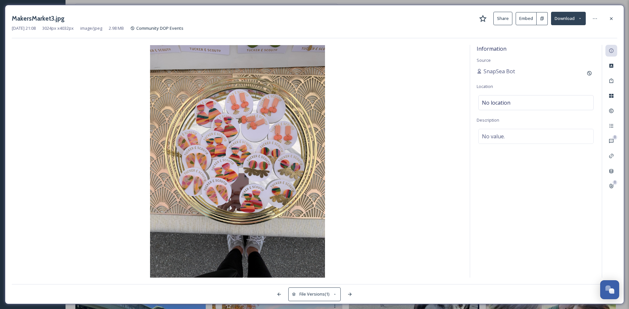
click at [611, 17] on icon at bounding box center [610, 18] width 5 height 5
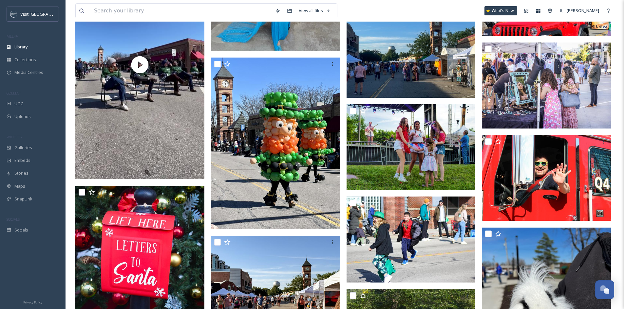
scroll to position [1277, 0]
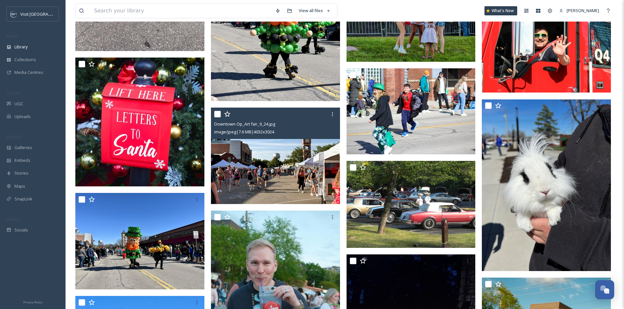
click at [259, 161] on img at bounding box center [275, 156] width 129 height 97
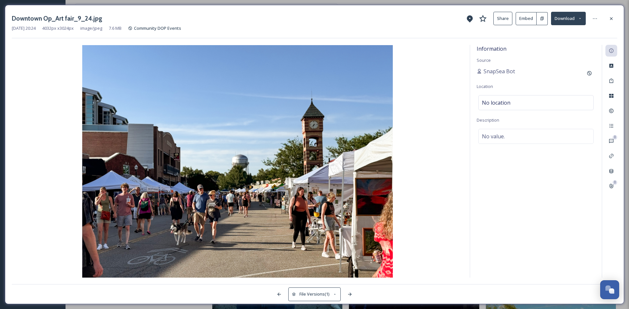
click at [481, 19] on icon at bounding box center [483, 19] width 8 height 8
click at [483, 20] on icon at bounding box center [483, 19] width 8 height 8
click at [607, 16] on div at bounding box center [611, 19] width 12 height 12
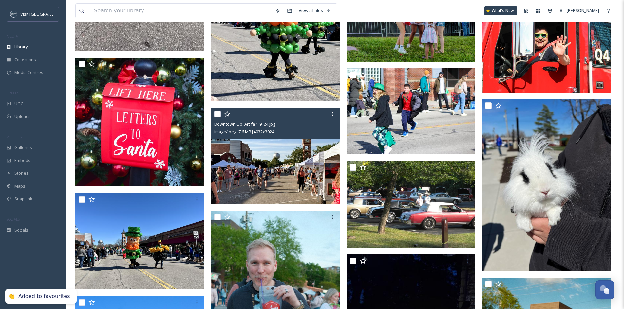
click at [227, 114] on icon at bounding box center [227, 114] width 7 height 7
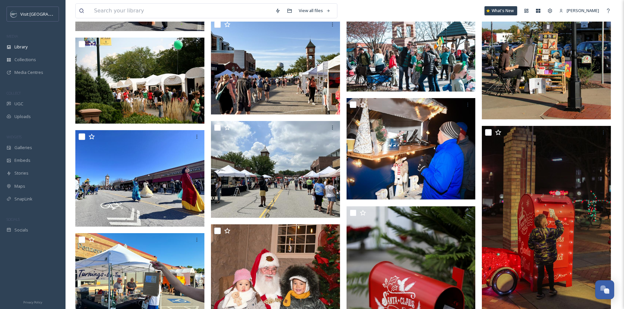
scroll to position [3070, 0]
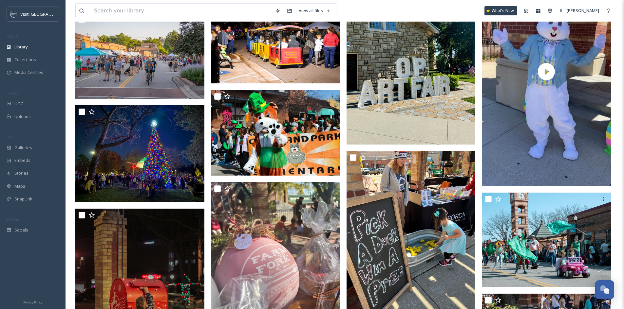
scroll to position [3889, 0]
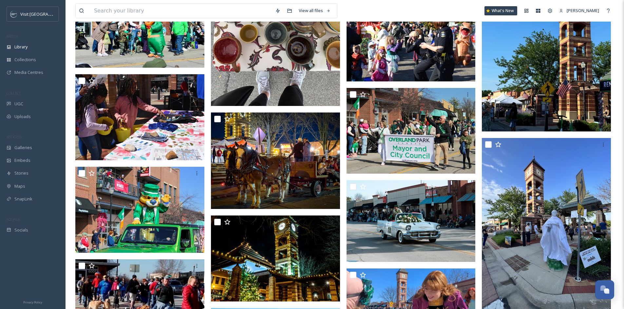
scroll to position [4316, 0]
